Goal: Task Accomplishment & Management: Use online tool/utility

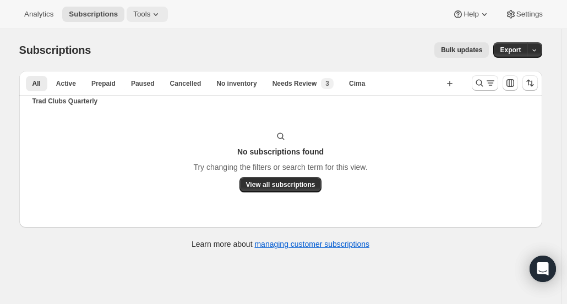
click at [138, 15] on span "Tools" at bounding box center [141, 14] width 17 height 9
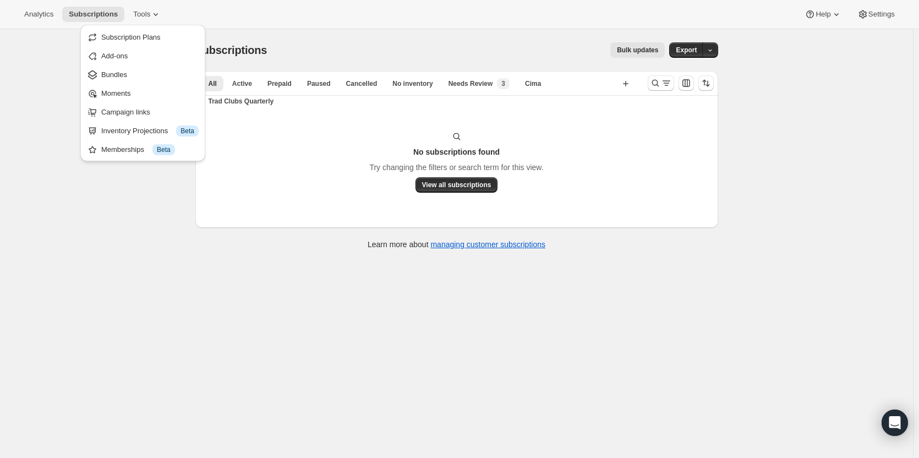
click at [287, 30] on div "Subscriptions. This page is ready Subscriptions Bulk updates More actions Bulk …" at bounding box center [456, 50] width 523 height 42
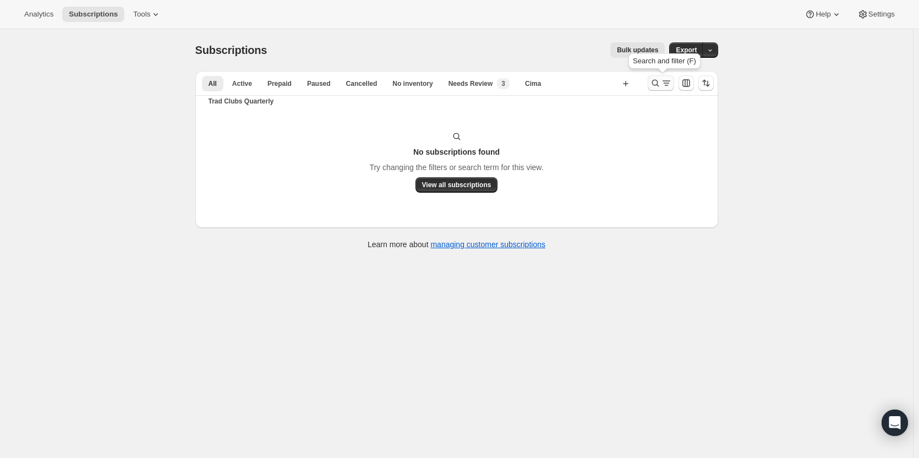
click at [566, 83] on icon "Search and filter results" at bounding box center [655, 83] width 11 height 11
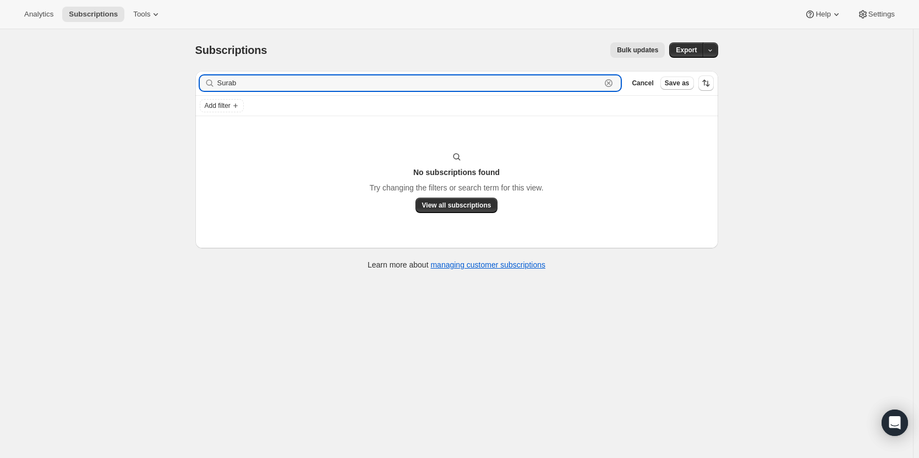
click at [566, 85] on icon "button" at bounding box center [609, 83] width 4 height 4
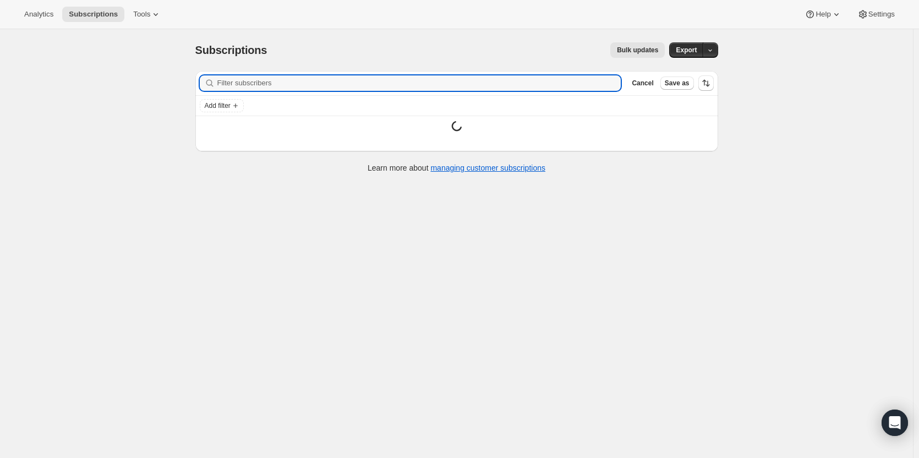
paste input "ocrcag@gmail.com"
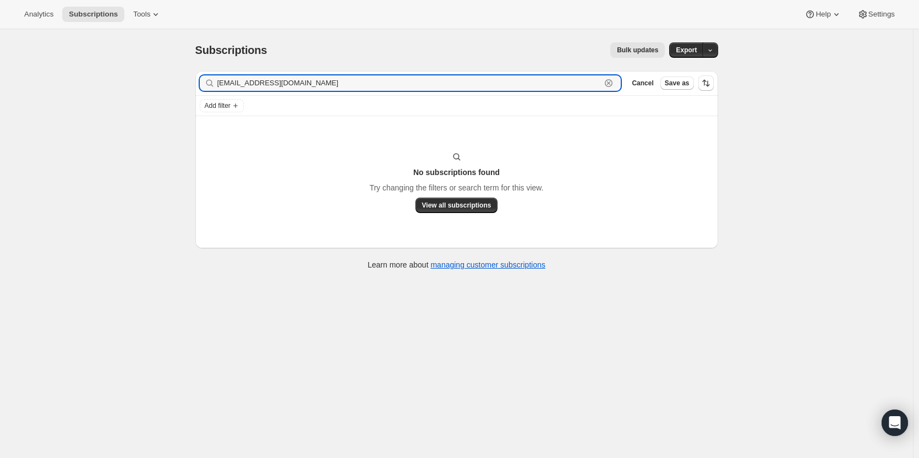
type input "ocrcag@gmail.com"
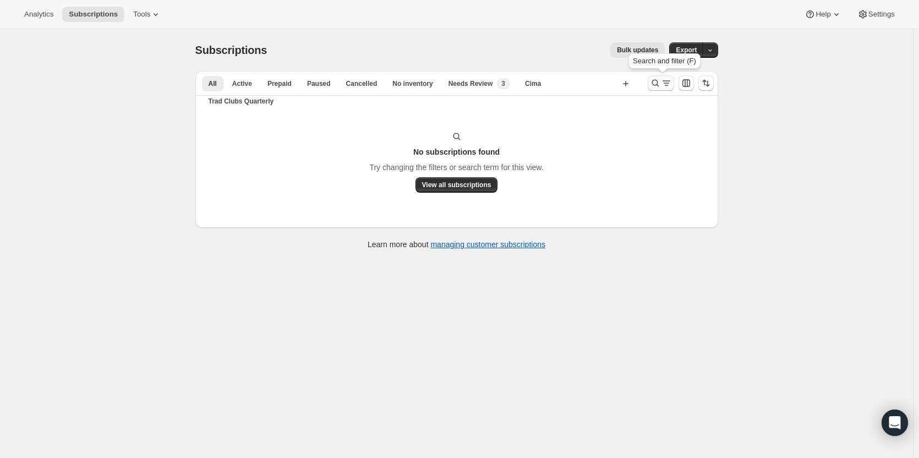
click at [566, 85] on icon "Search and filter results" at bounding box center [655, 83] width 11 height 11
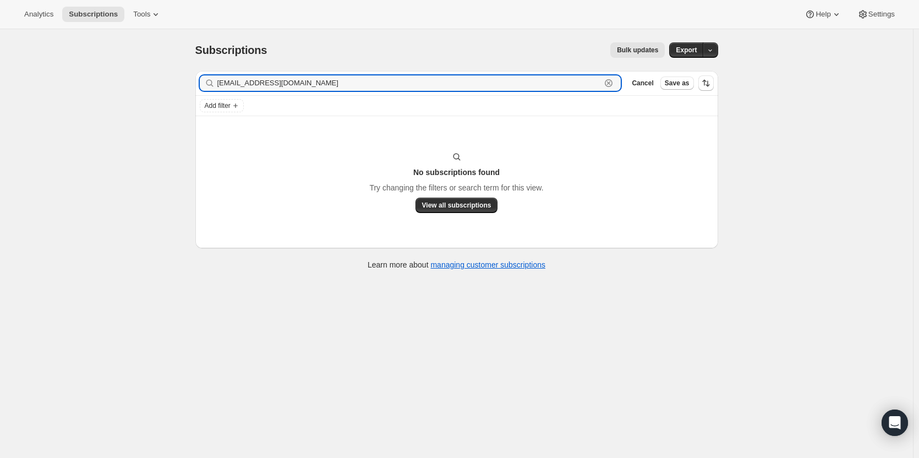
click at [566, 86] on icon "button" at bounding box center [608, 83] width 11 height 11
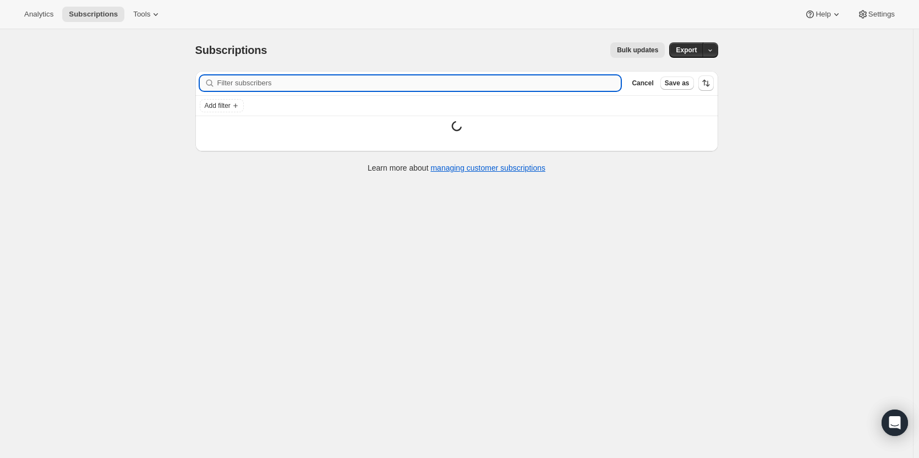
paste input "maclyn1986@gmail.com"
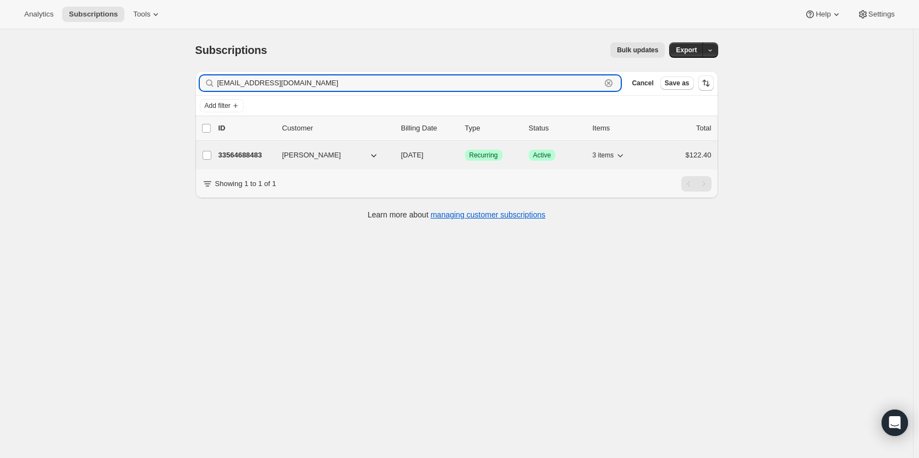
type input "maclyn1986@gmail.com"
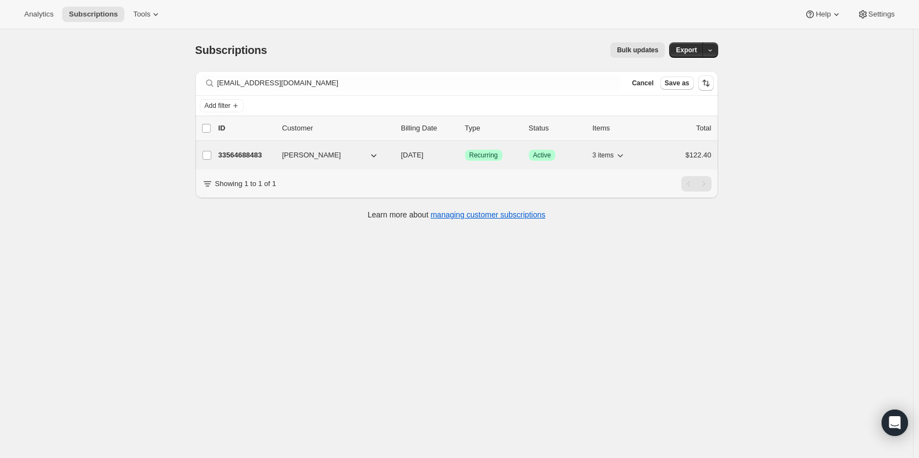
click at [256, 156] on p "33564688483" at bounding box center [245, 155] width 55 height 11
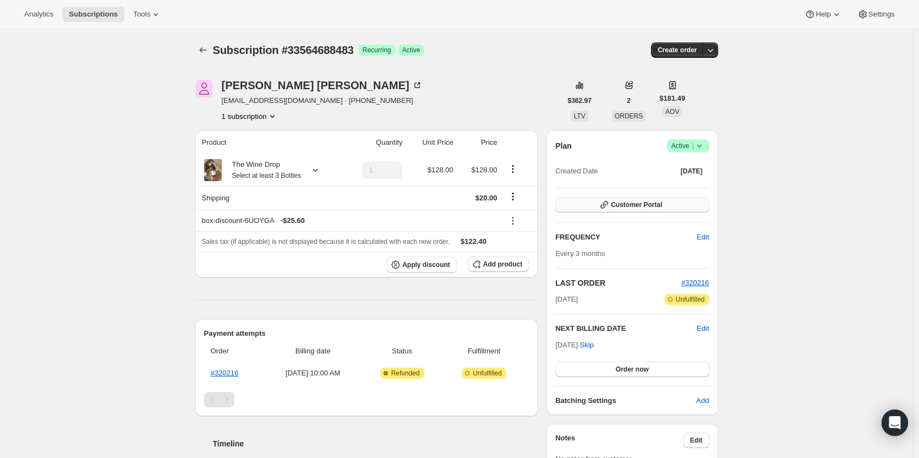
click at [566, 205] on span "Customer Portal" at bounding box center [636, 204] width 51 height 9
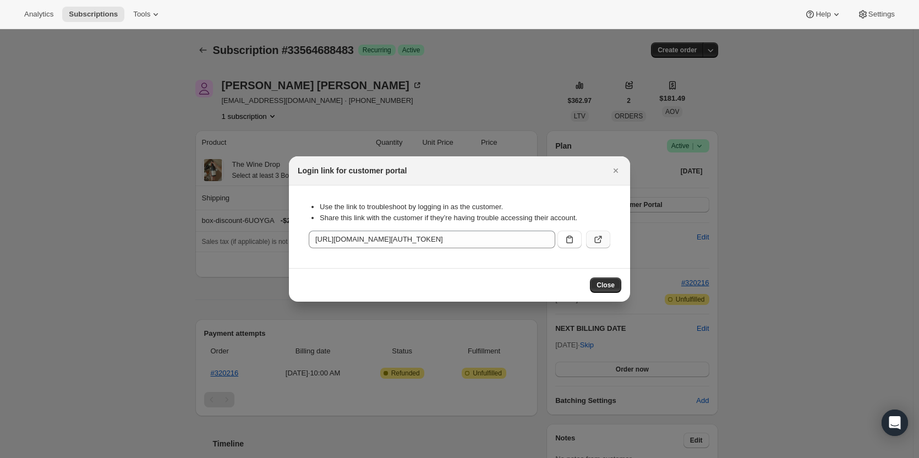
click at [566, 238] on icon ":r1m6:" at bounding box center [600, 238] width 4 height 4
click at [566, 172] on icon "Close" at bounding box center [616, 170] width 4 height 4
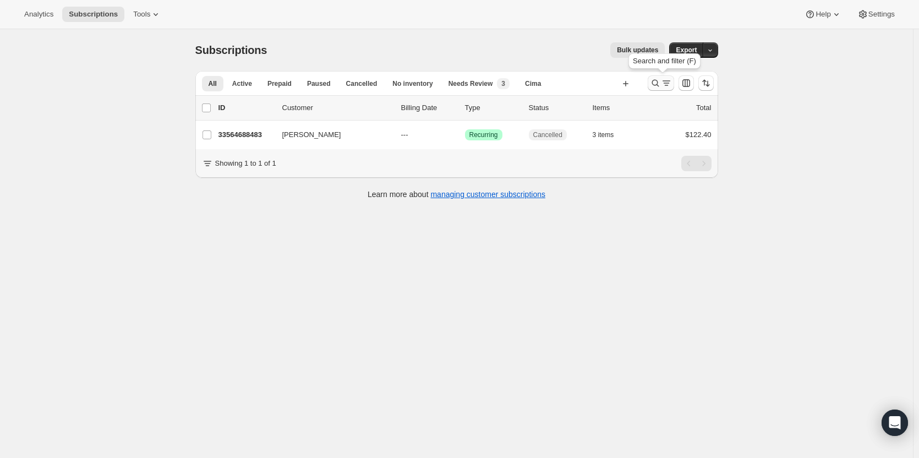
click at [566, 83] on icon "Search and filter results" at bounding box center [655, 83] width 7 height 7
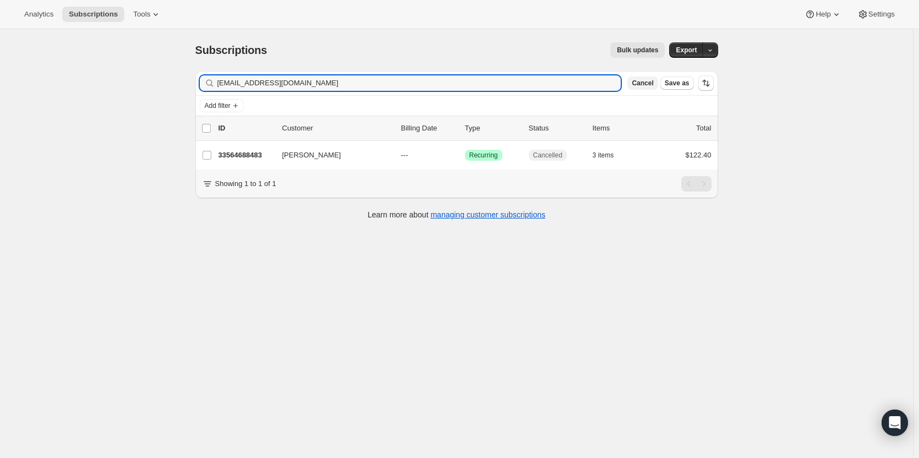
click at [566, 82] on span "Cancel" at bounding box center [642, 83] width 21 height 9
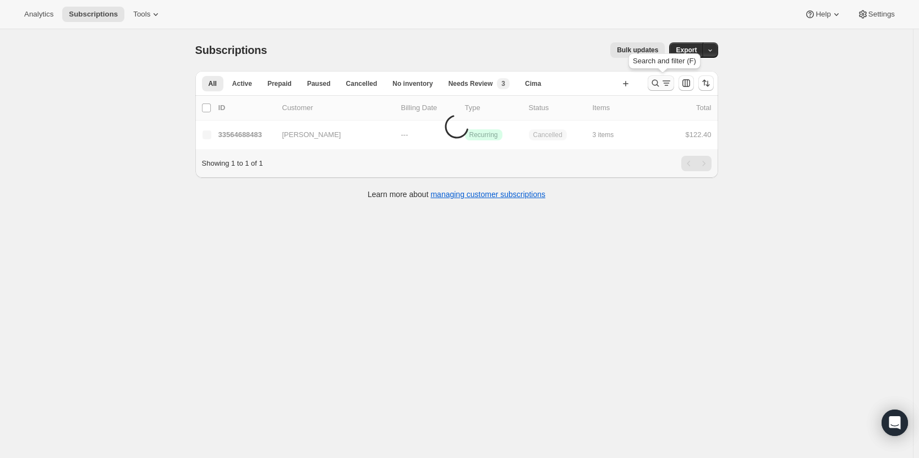
click at [566, 84] on icon "Search and filter results" at bounding box center [655, 83] width 7 height 7
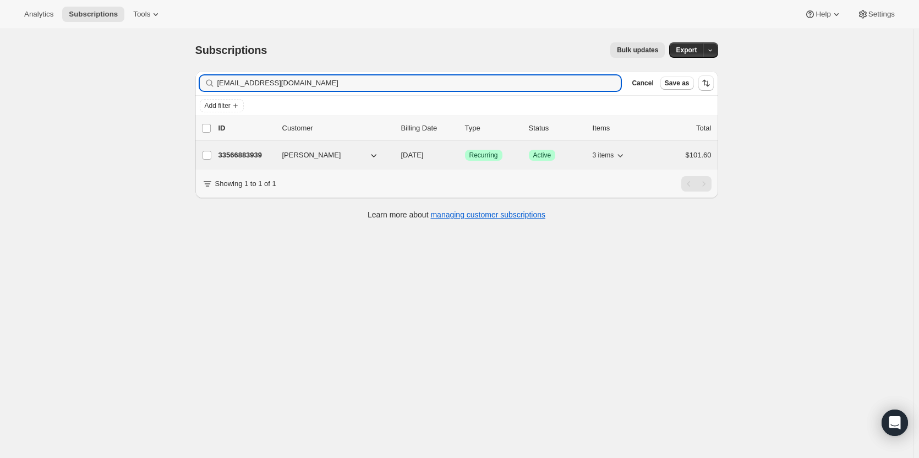
type input "janiceb78@yahoo.com"
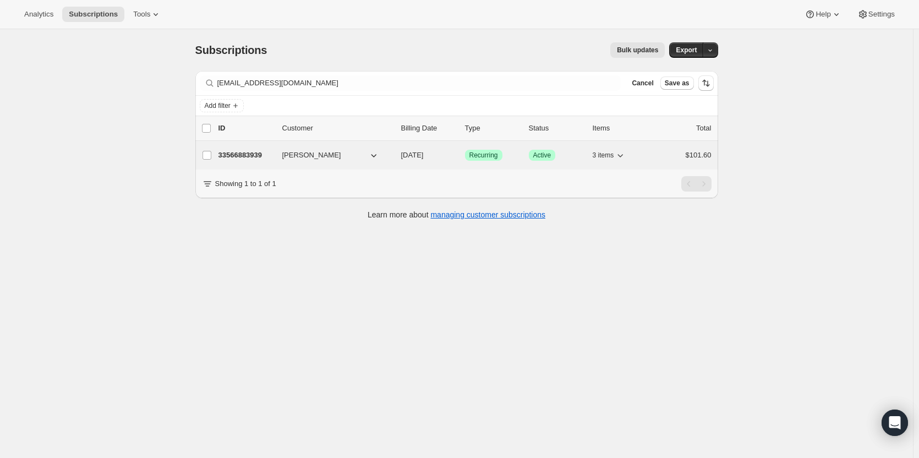
click at [262, 153] on p "33566883939" at bounding box center [245, 155] width 55 height 11
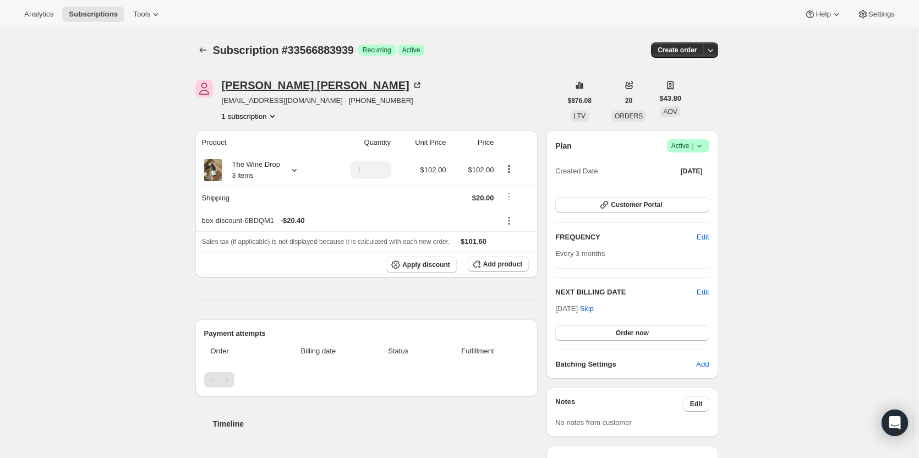
click at [236, 84] on div "[PERSON_NAME]" at bounding box center [322, 85] width 201 height 11
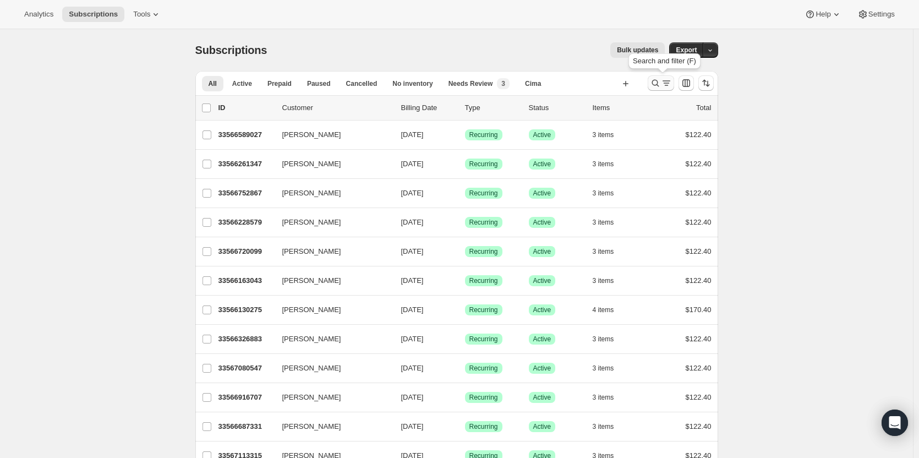
click at [661, 86] on icon "Search and filter results" at bounding box center [655, 83] width 11 height 11
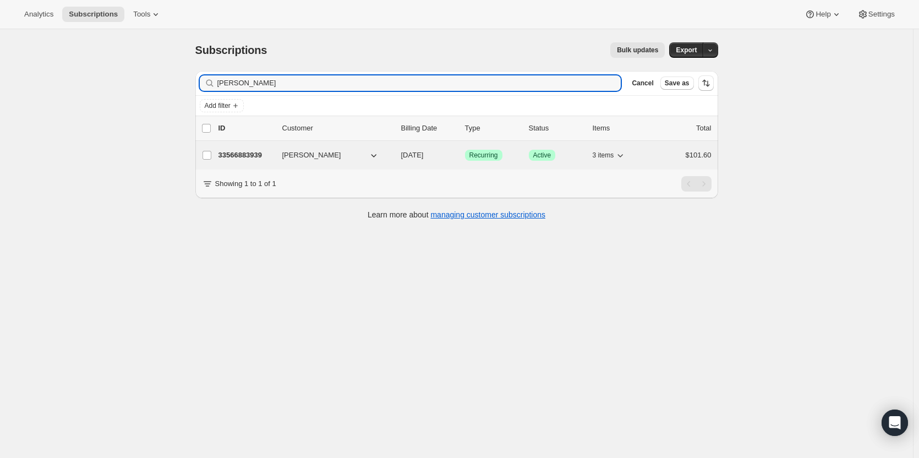
type input "Janice Gines"
click at [247, 153] on p "33566883939" at bounding box center [245, 155] width 55 height 11
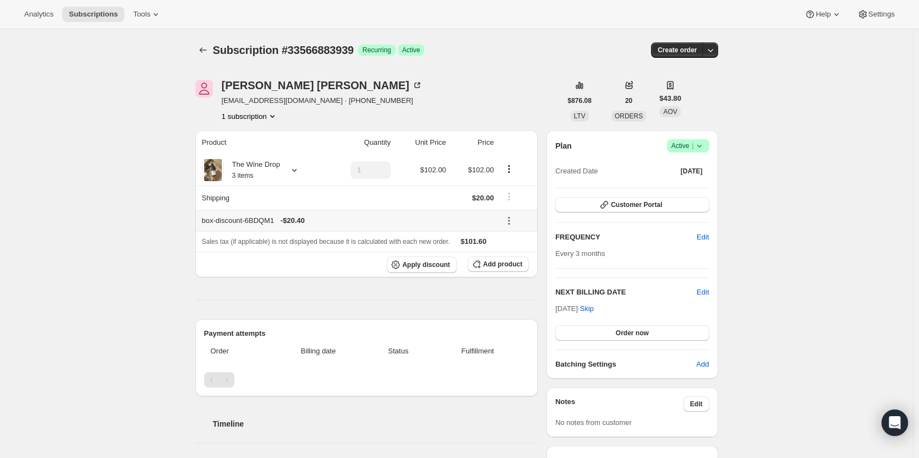
click at [513, 221] on icon at bounding box center [509, 220] width 11 height 11
click at [265, 174] on div "The Wine Drop 3 items" at bounding box center [252, 170] width 56 height 22
click at [718, 53] on button "button" at bounding box center [710, 49] width 15 height 15
click at [681, 87] on span "Create custom one-time order" at bounding box center [666, 91] width 95 height 8
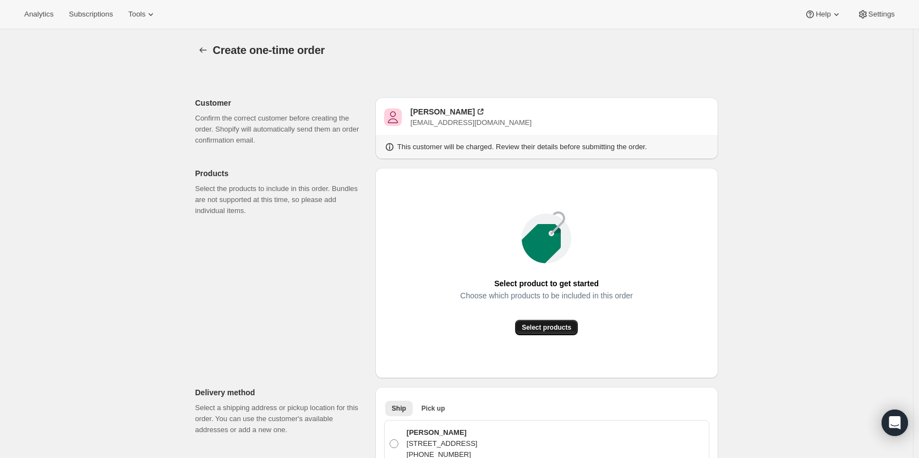
click at [551, 327] on span "Select products" at bounding box center [547, 327] width 50 height 9
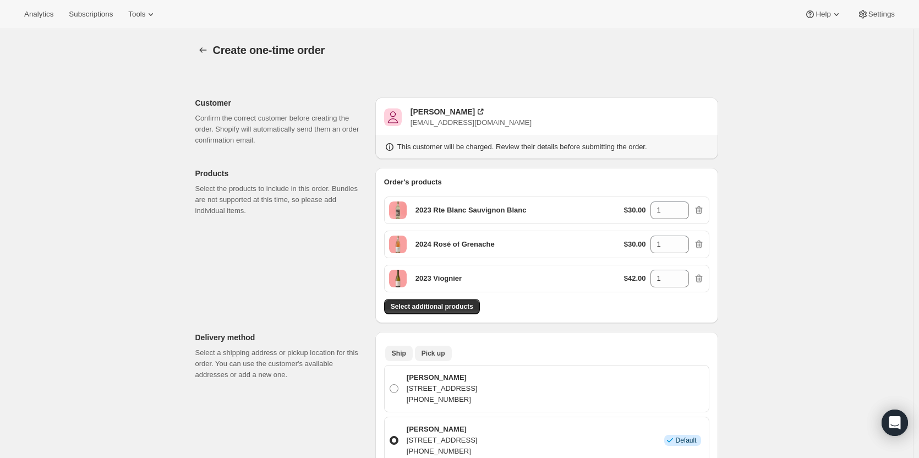
click at [428, 353] on span "Pick up" at bounding box center [434, 353] width 24 height 9
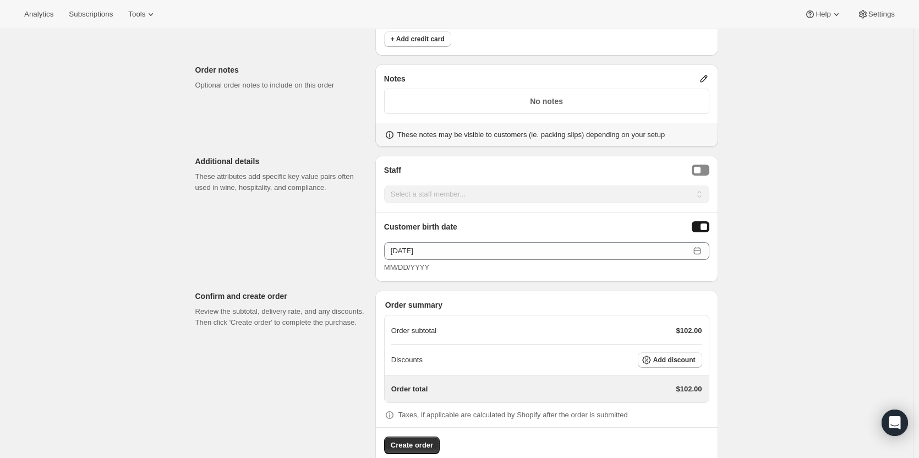
scroll to position [495, 0]
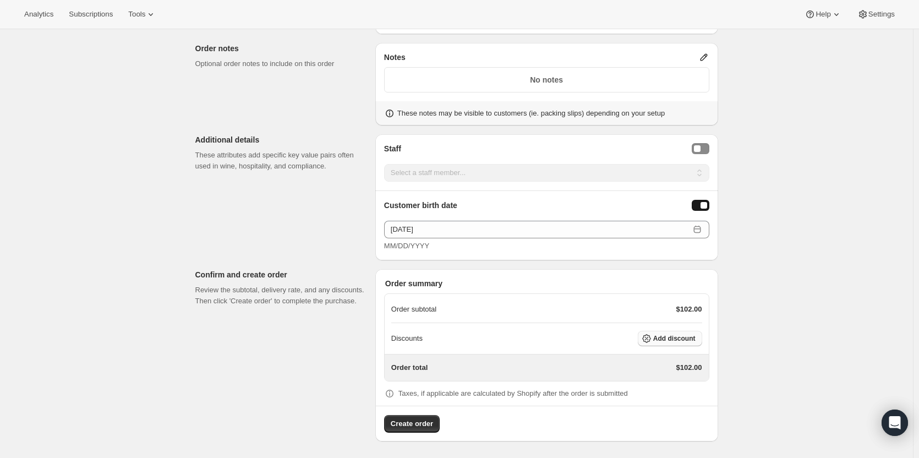
click at [675, 337] on span "Add discount" at bounding box center [674, 338] width 42 height 9
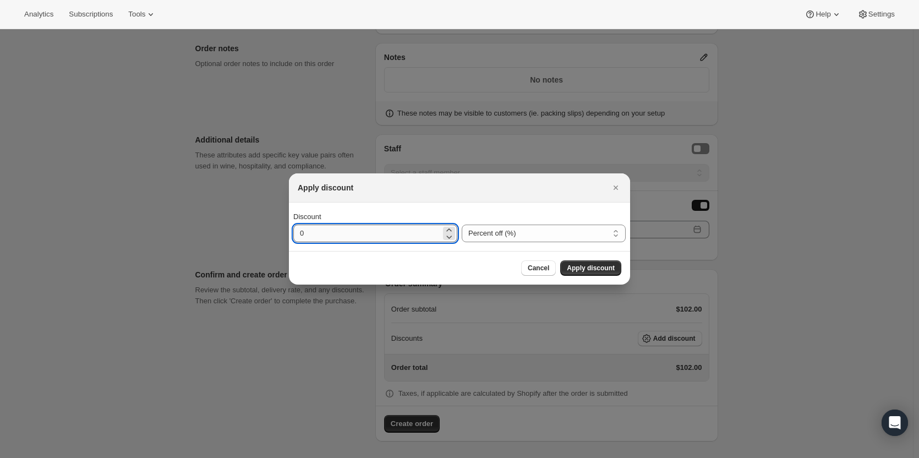
click at [337, 230] on input "0" at bounding box center [366, 234] width 147 height 18
type input "20"
click at [583, 264] on button "Apply discount" at bounding box center [590, 267] width 61 height 15
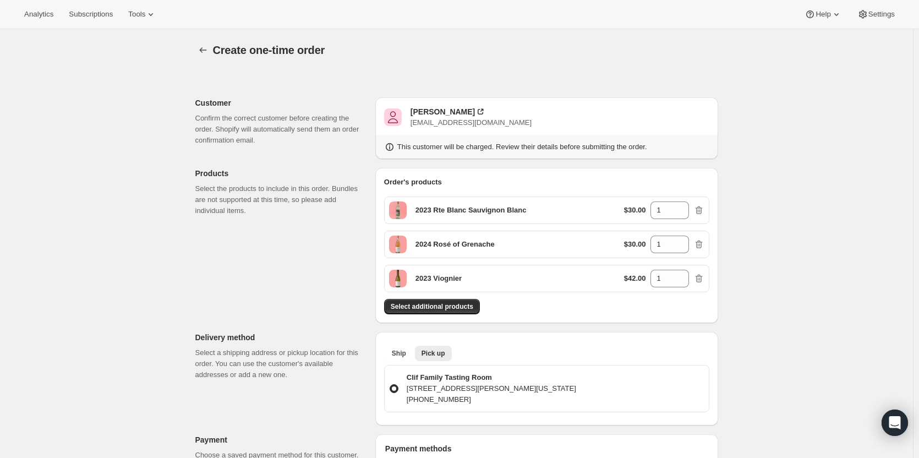
scroll to position [490, 0]
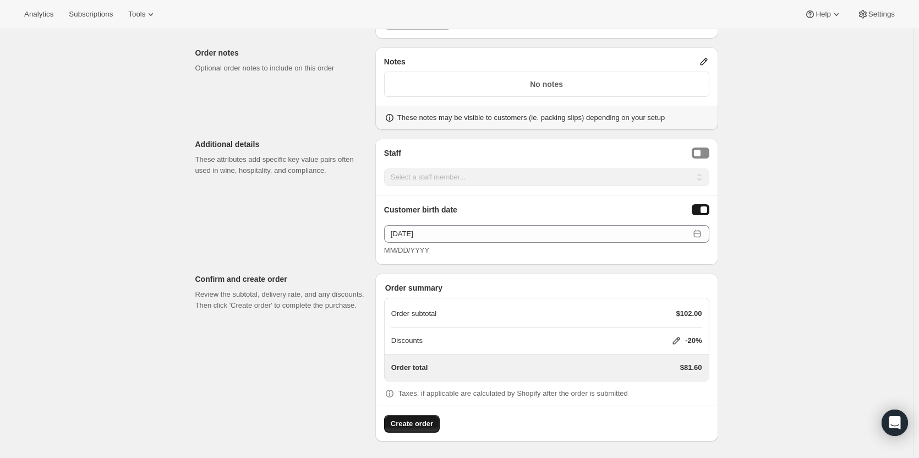
click at [417, 420] on span "Create order" at bounding box center [412, 423] width 42 height 11
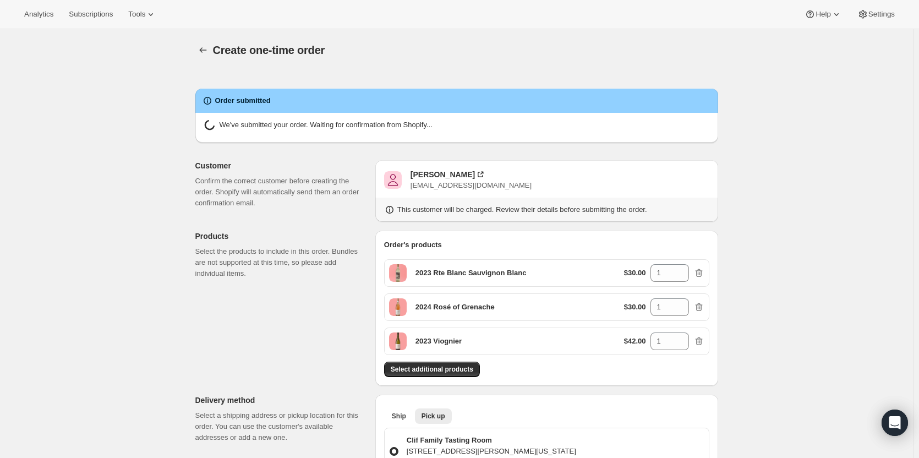
radio input "true"
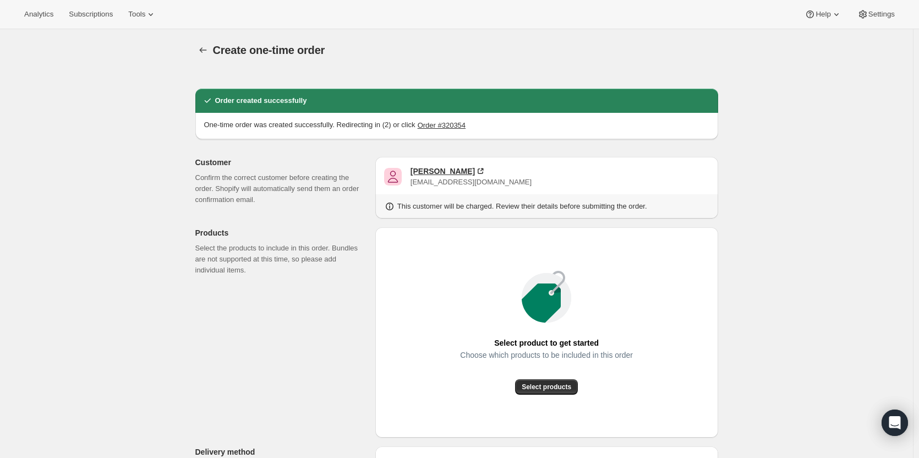
click at [425, 173] on div "[PERSON_NAME]" at bounding box center [443, 171] width 64 height 11
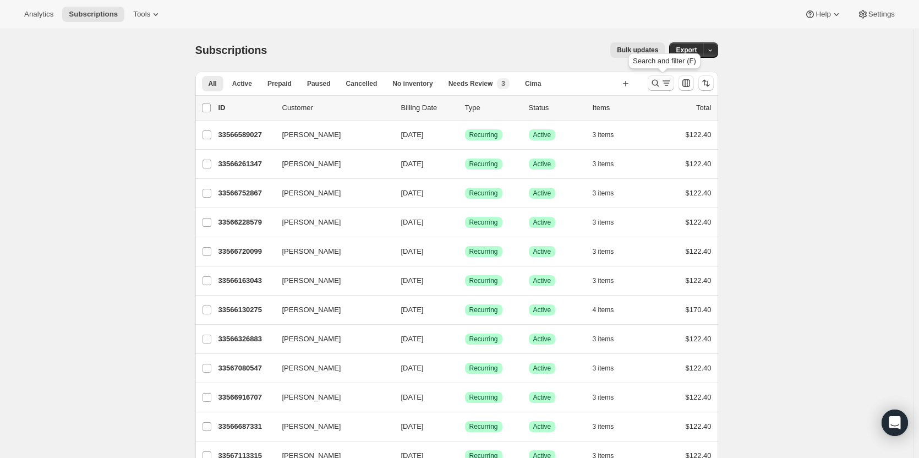
click at [655, 84] on icon "Search and filter results" at bounding box center [655, 83] width 7 height 7
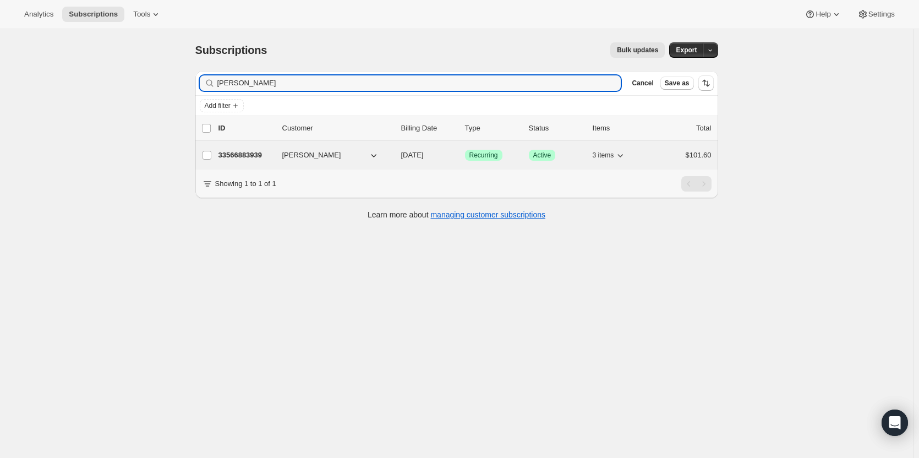
type input "Janice Gines"
click at [262, 157] on p "33566883939" at bounding box center [245, 155] width 55 height 11
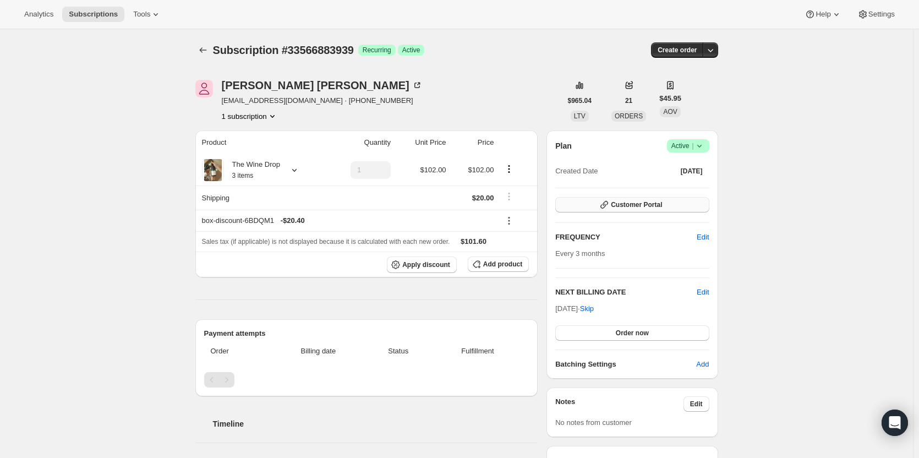
click at [660, 207] on span "Customer Portal" at bounding box center [636, 204] width 51 height 9
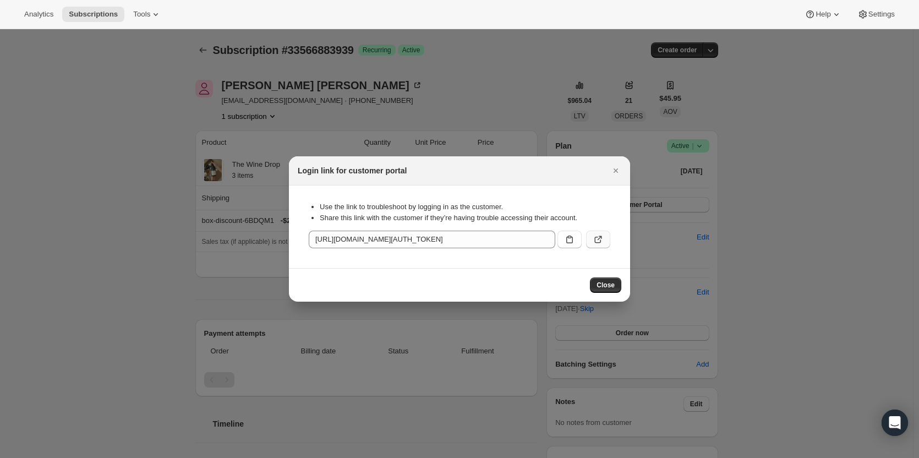
click at [608, 240] on button ":rcd:" at bounding box center [598, 240] width 24 height 18
click at [617, 169] on icon "Close" at bounding box center [616, 170] width 4 height 4
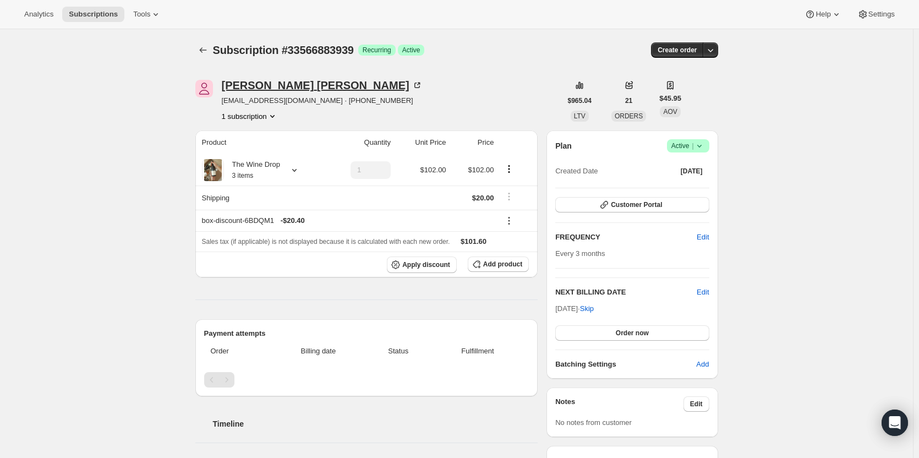
click at [255, 87] on div "[PERSON_NAME]" at bounding box center [322, 85] width 201 height 11
